Goal: Find specific page/section: Find specific page/section

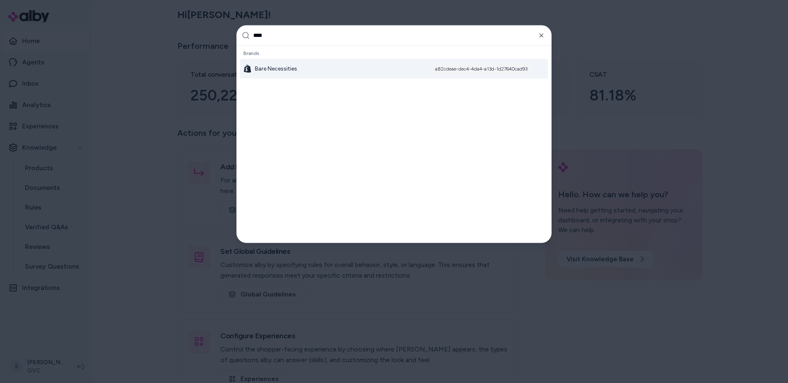
type input "****"
click at [279, 78] on div "Bare Necessities a82cdeae-dec4-4da4-a13d-1d27640cad93" at bounding box center [394, 69] width 308 height 20
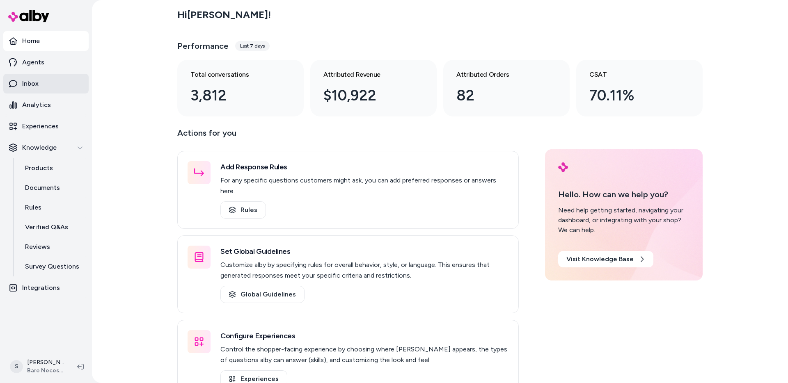
click at [46, 83] on link "Inbox" at bounding box center [45, 84] width 85 height 20
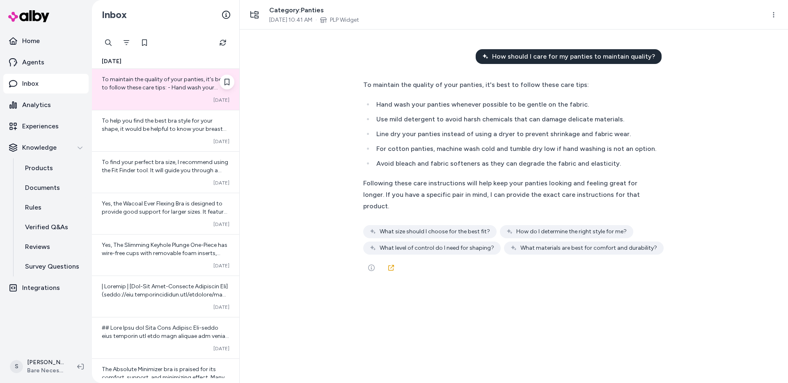
click at [187, 96] on div "To maintain the quality of your panties, it's best to follow these care tips: -…" at bounding box center [165, 89] width 147 height 41
